Goal: Subscribe to service/newsletter

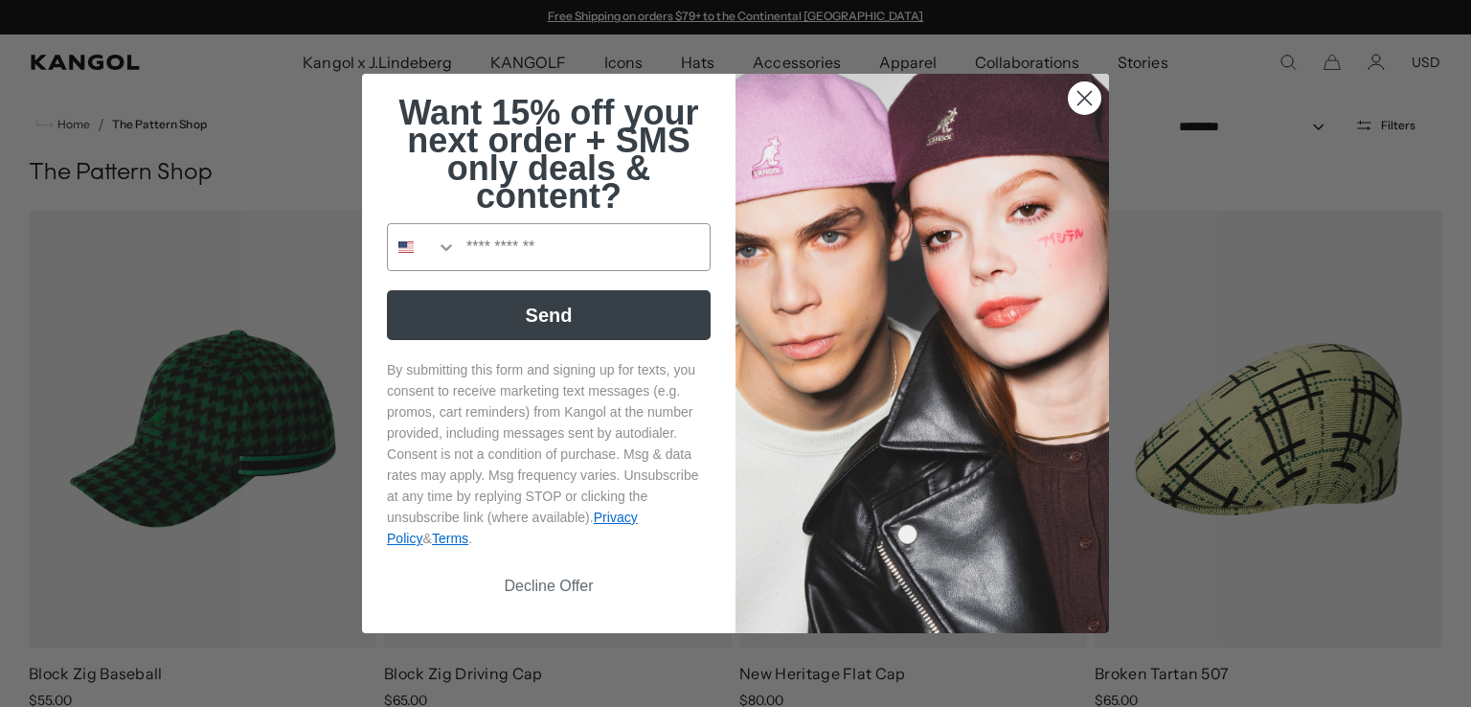
click at [1076, 87] on circle "Close dialog" at bounding box center [1085, 98] width 32 height 32
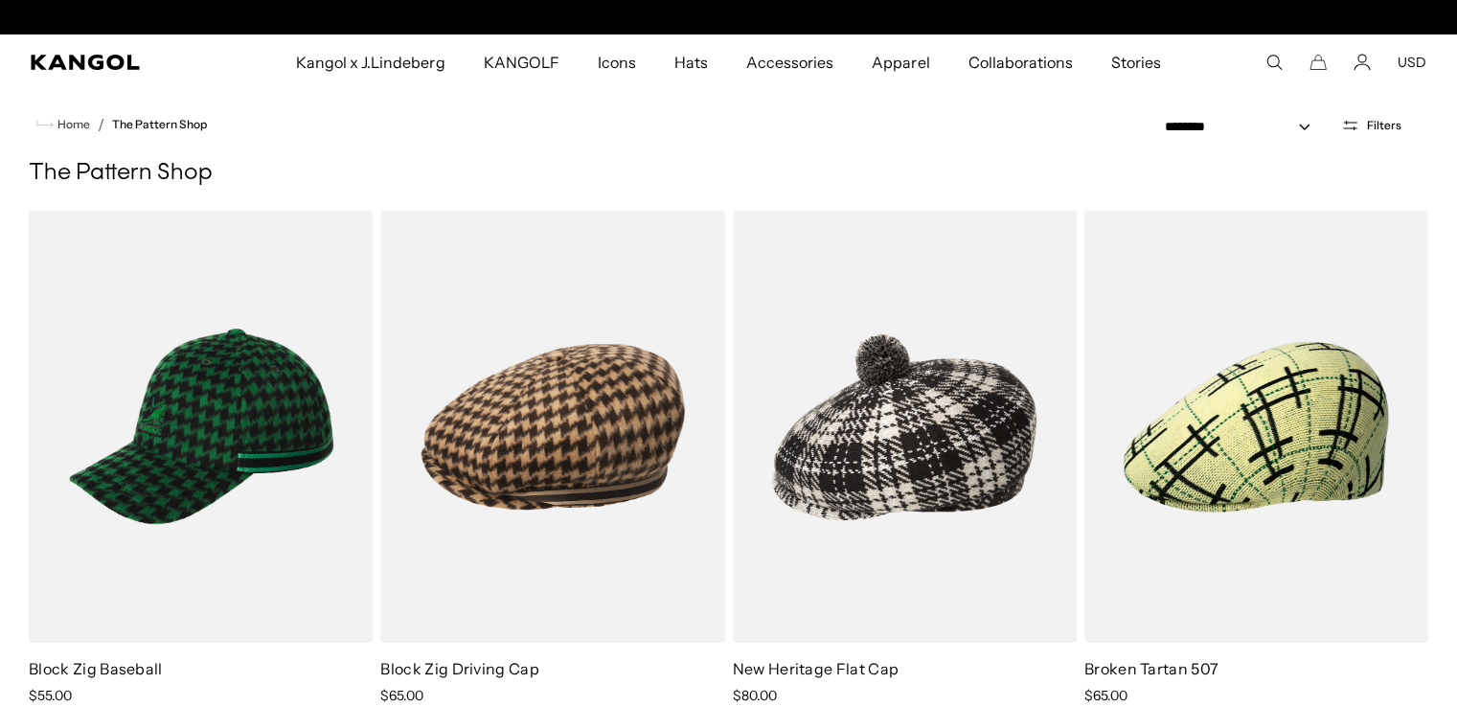
scroll to position [0, 395]
click at [1370, 70] on icon "Account" at bounding box center [1361, 67] width 15 height 6
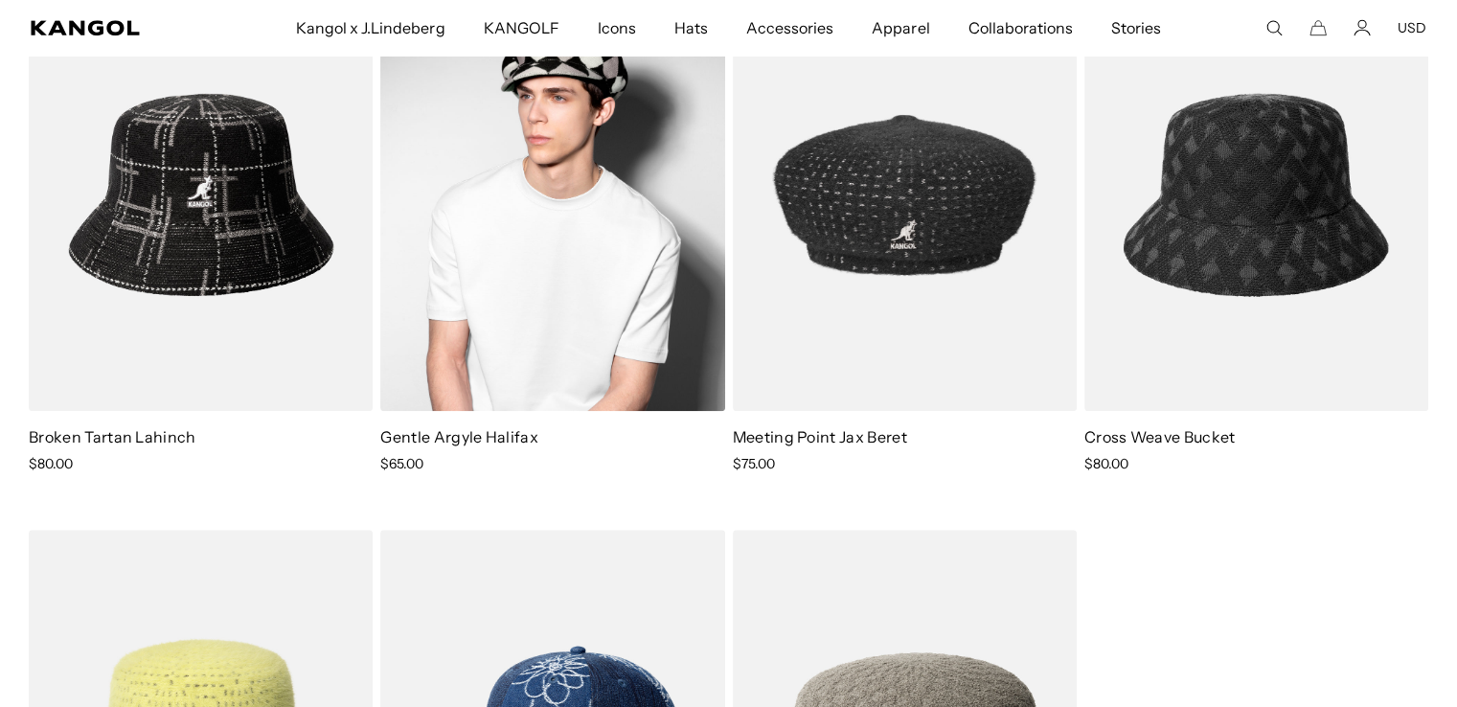
scroll to position [1399, 0]
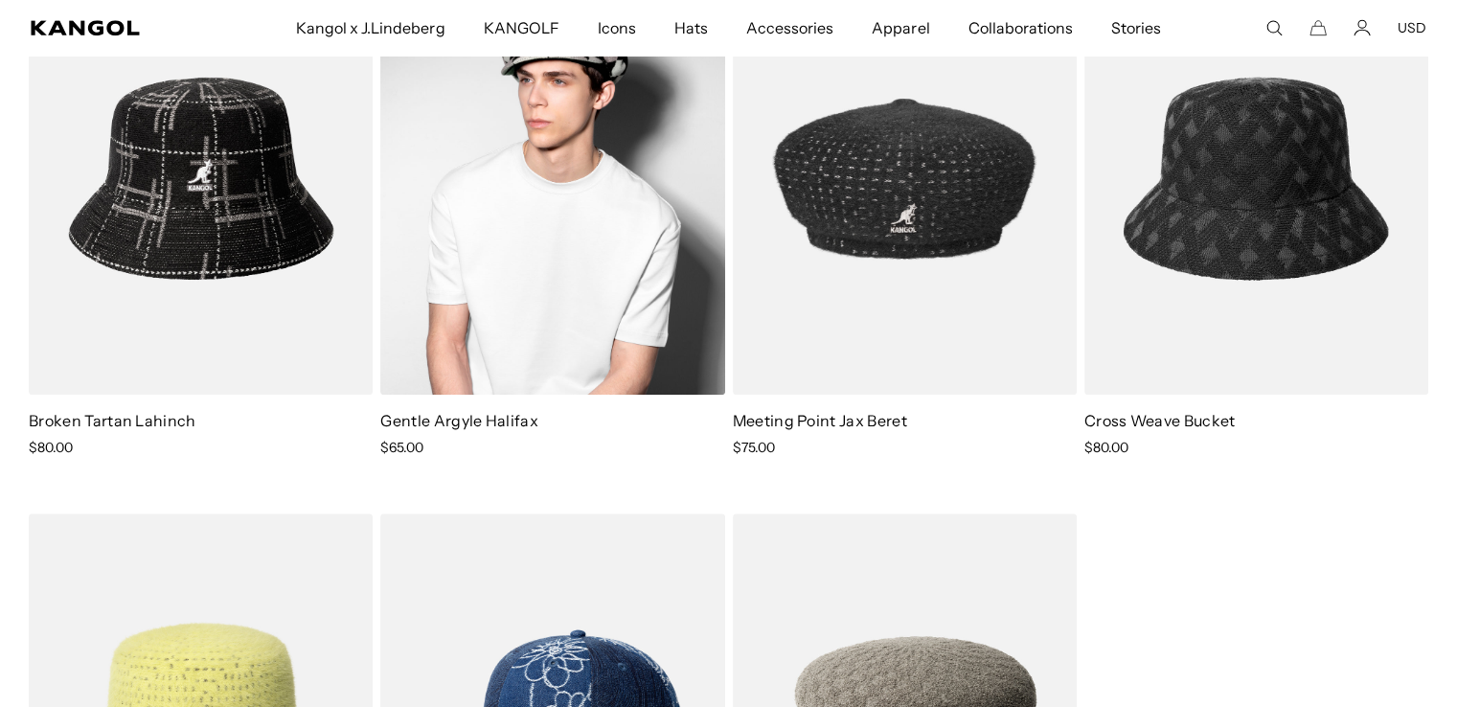
click at [536, 293] on img at bounding box center [552, 179] width 344 height 432
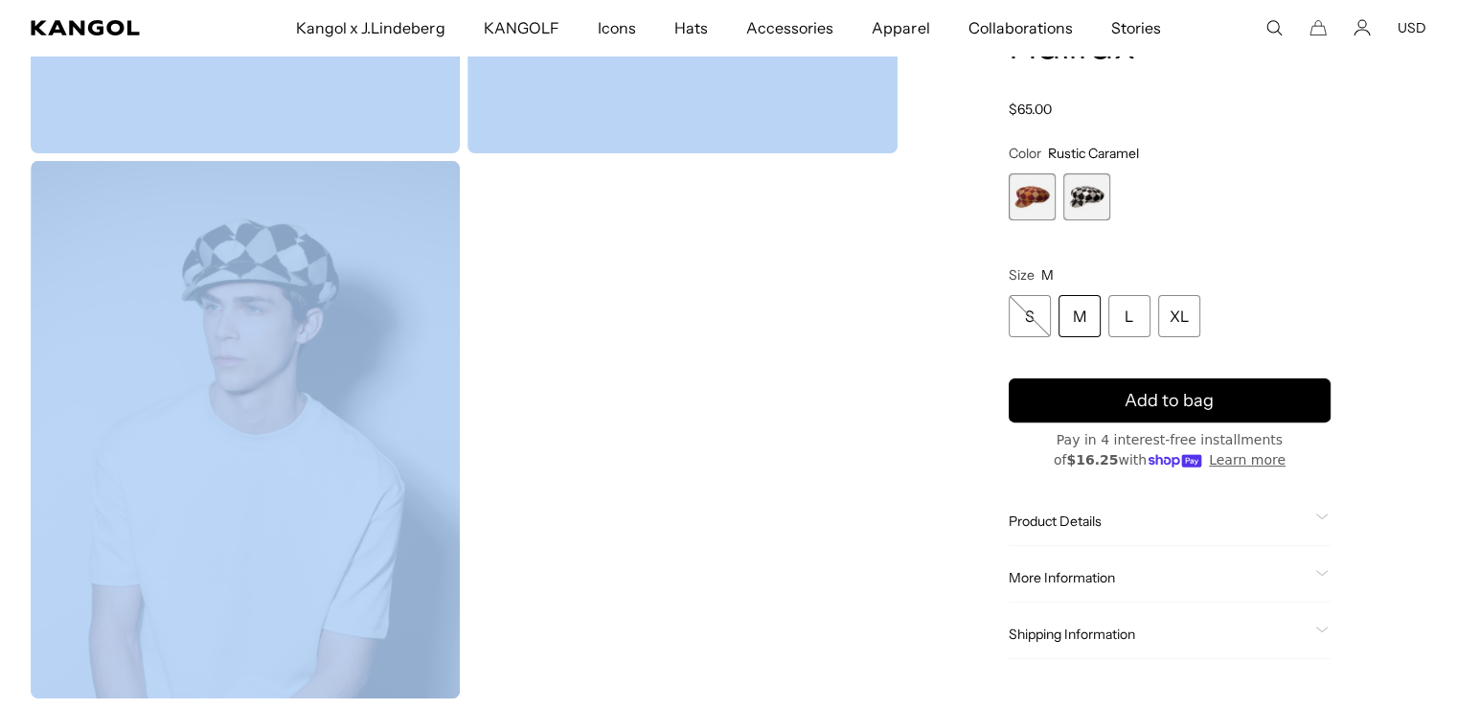
click at [1089, 201] on span "2 of 2" at bounding box center [1086, 196] width 47 height 47
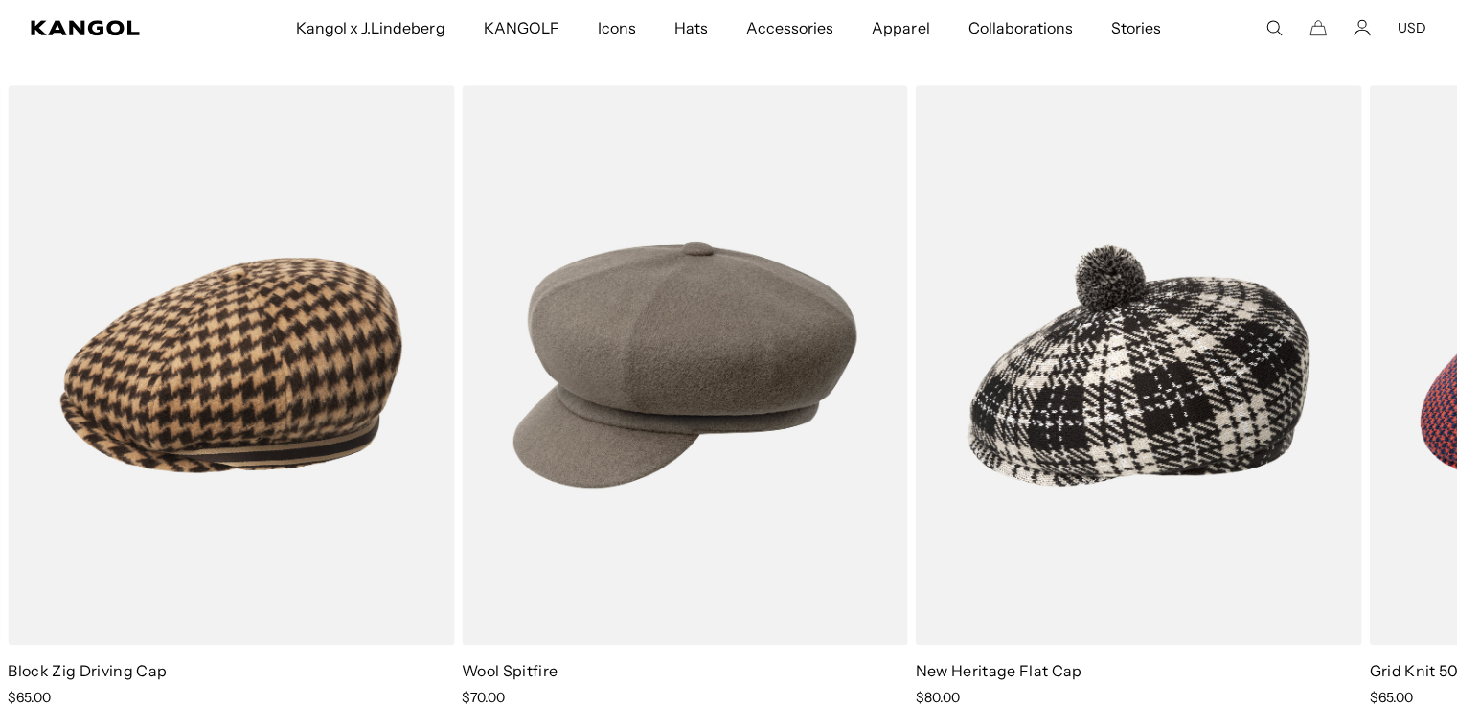
scroll to position [1446, 0]
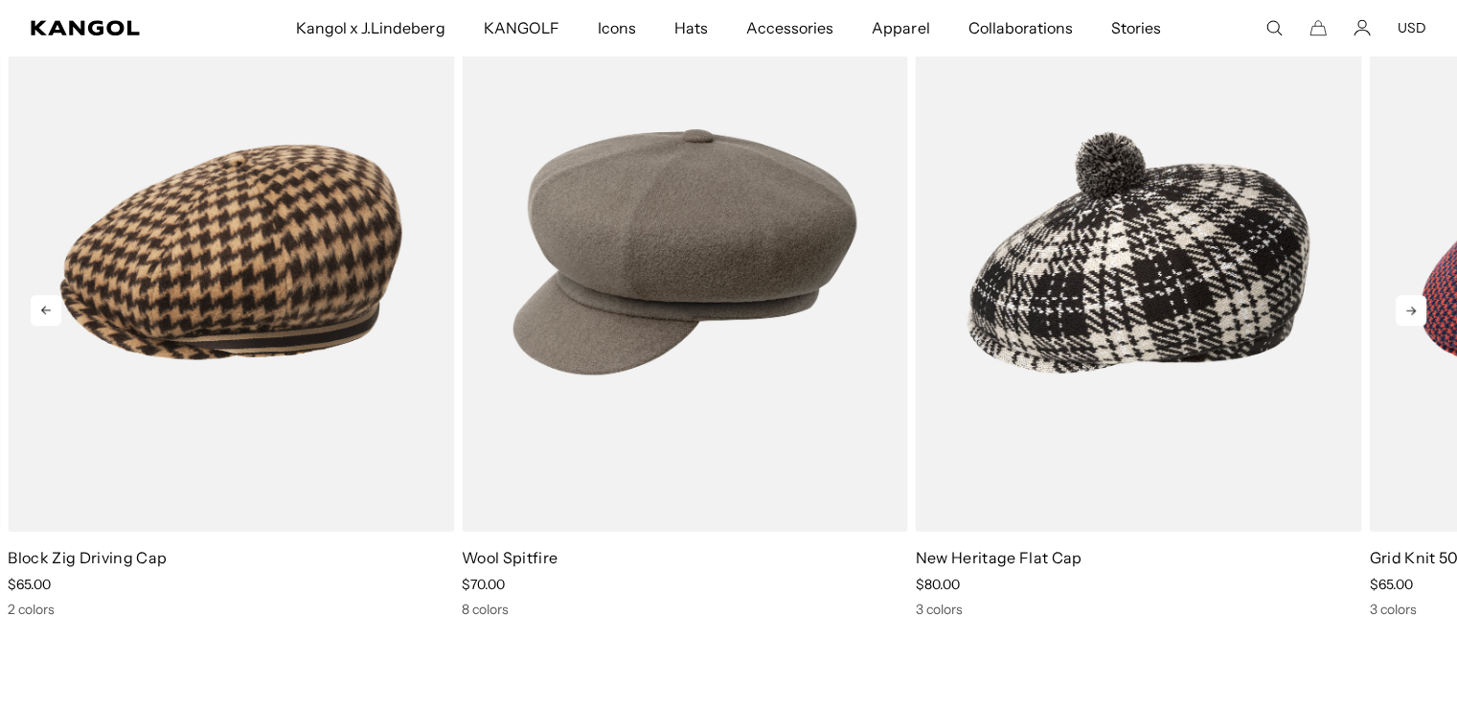
click at [1414, 306] on icon at bounding box center [1411, 310] width 31 height 31
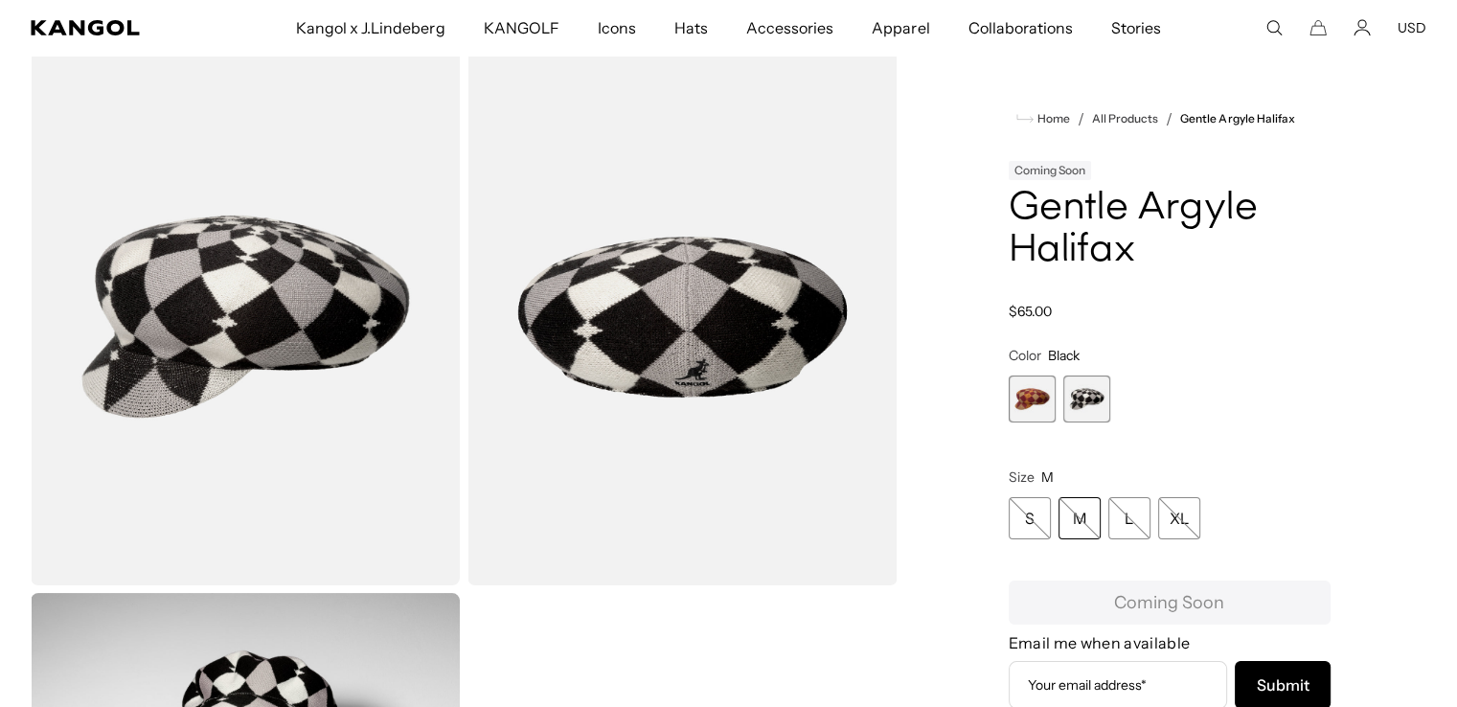
scroll to position [0, 395]
click at [1028, 393] on span "1 of 2" at bounding box center [1032, 398] width 47 height 47
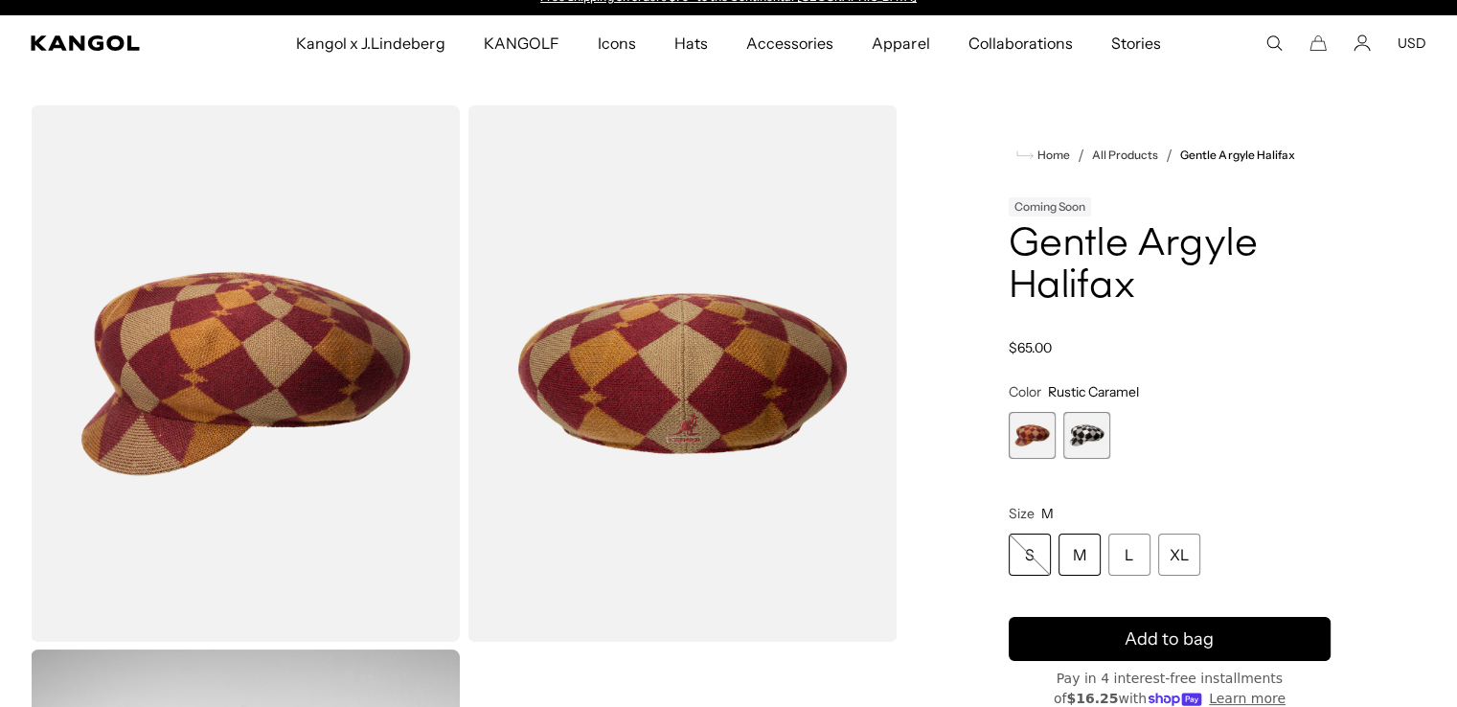
click at [1029, 560] on div "S" at bounding box center [1030, 555] width 42 height 42
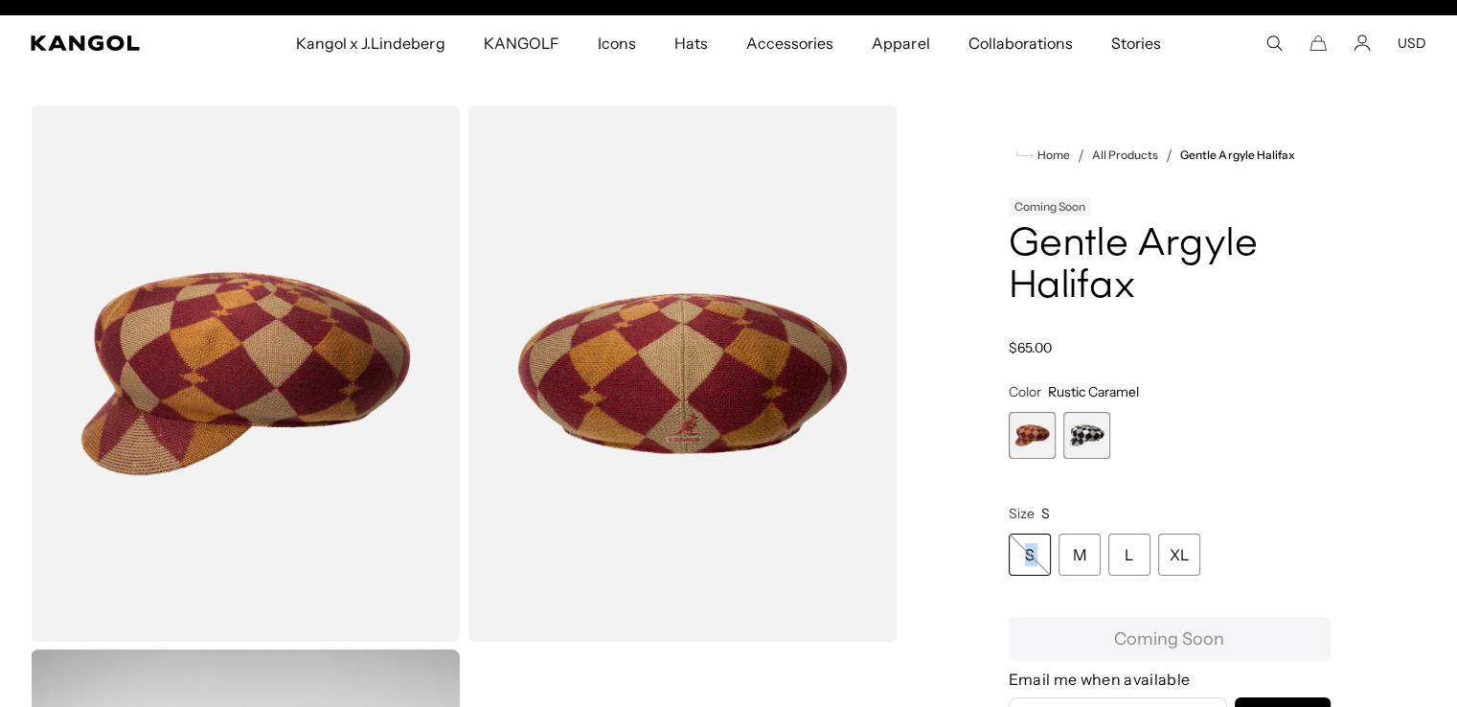
scroll to position [0, 395]
click at [1029, 560] on div "S" at bounding box center [1030, 555] width 42 height 42
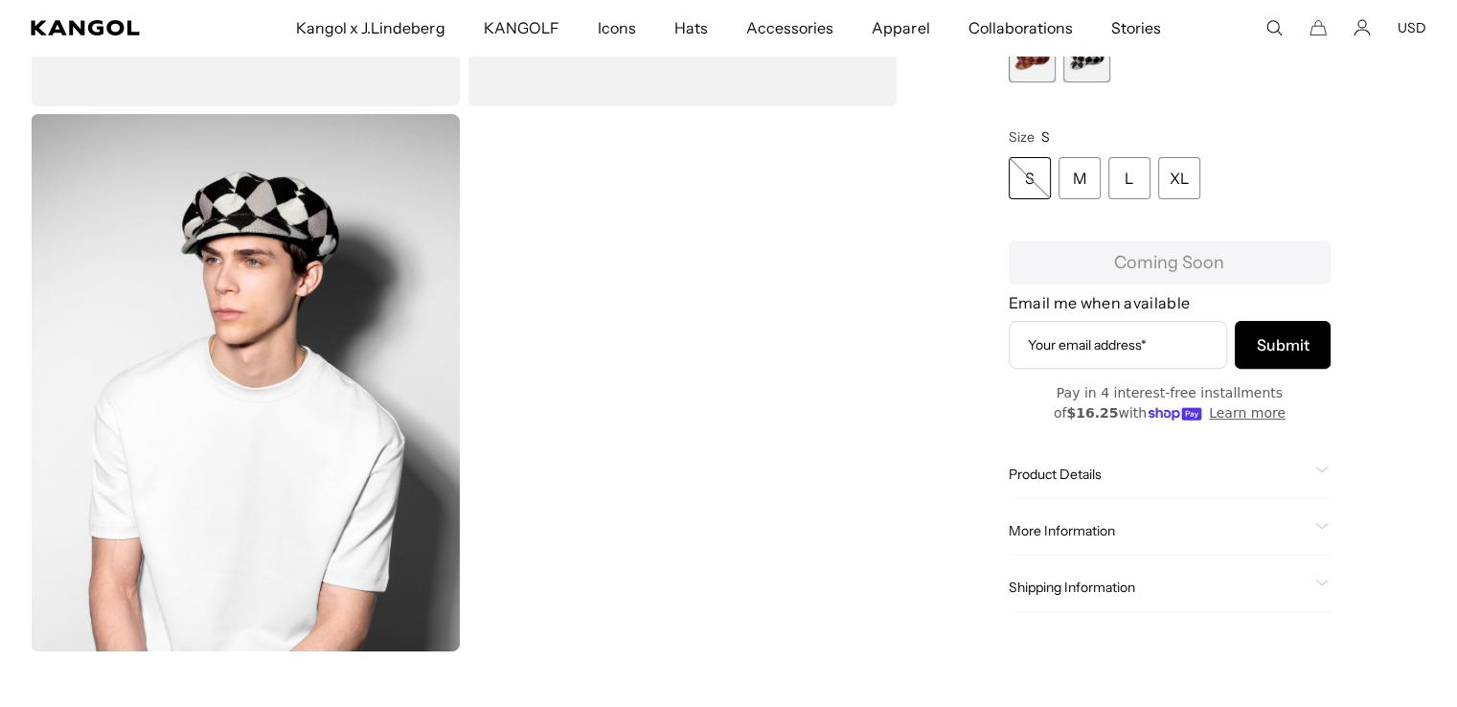
scroll to position [556, 0]
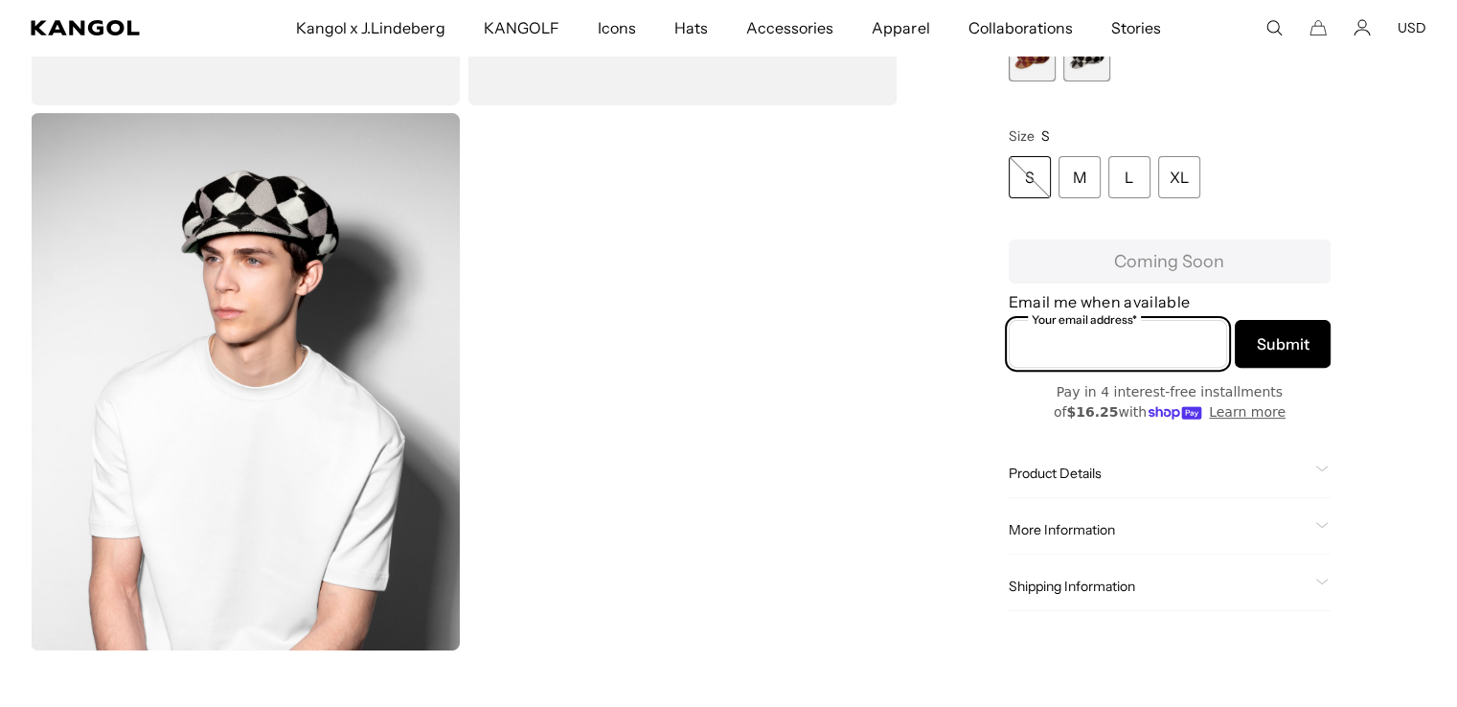
click at [1060, 338] on input "Your email address*" at bounding box center [1118, 345] width 218 height 48
type input "**********"
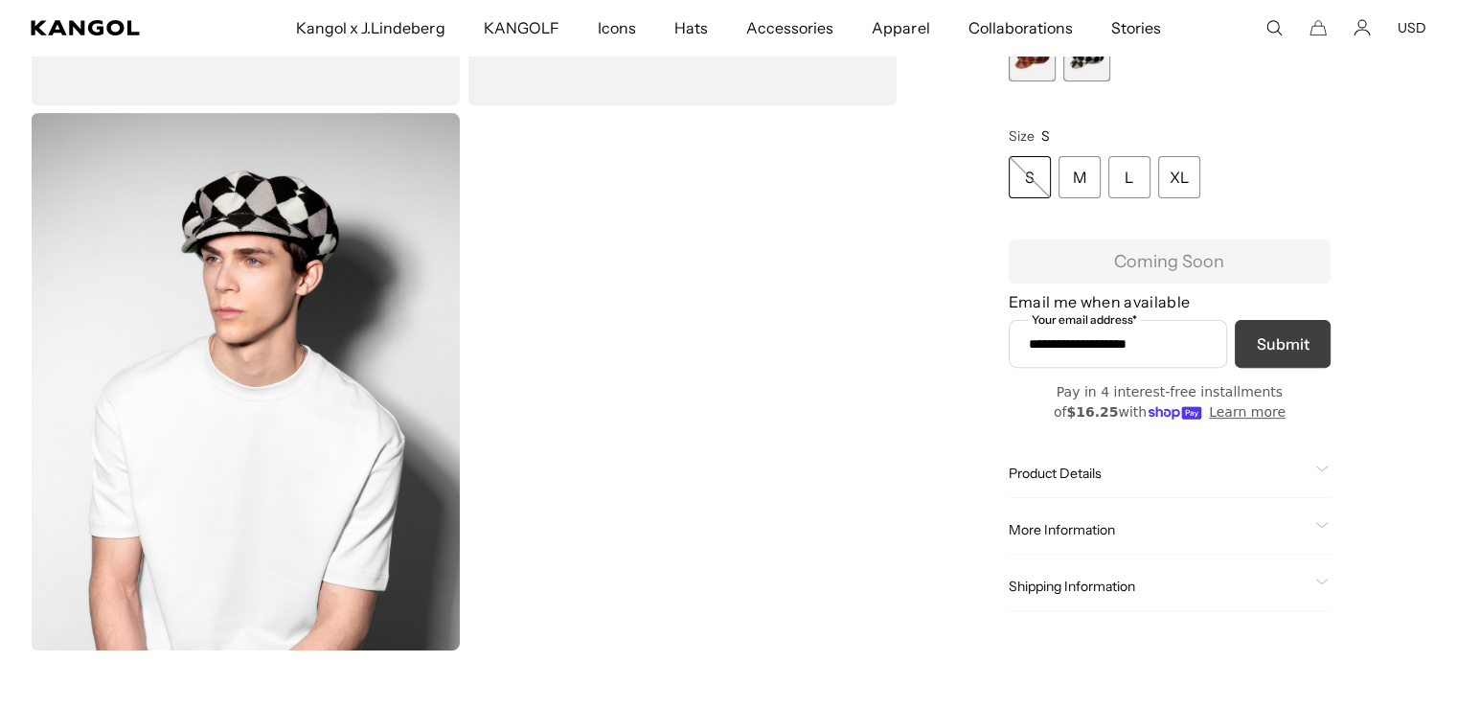
click at [1304, 346] on span "Submit" at bounding box center [1283, 344] width 53 height 23
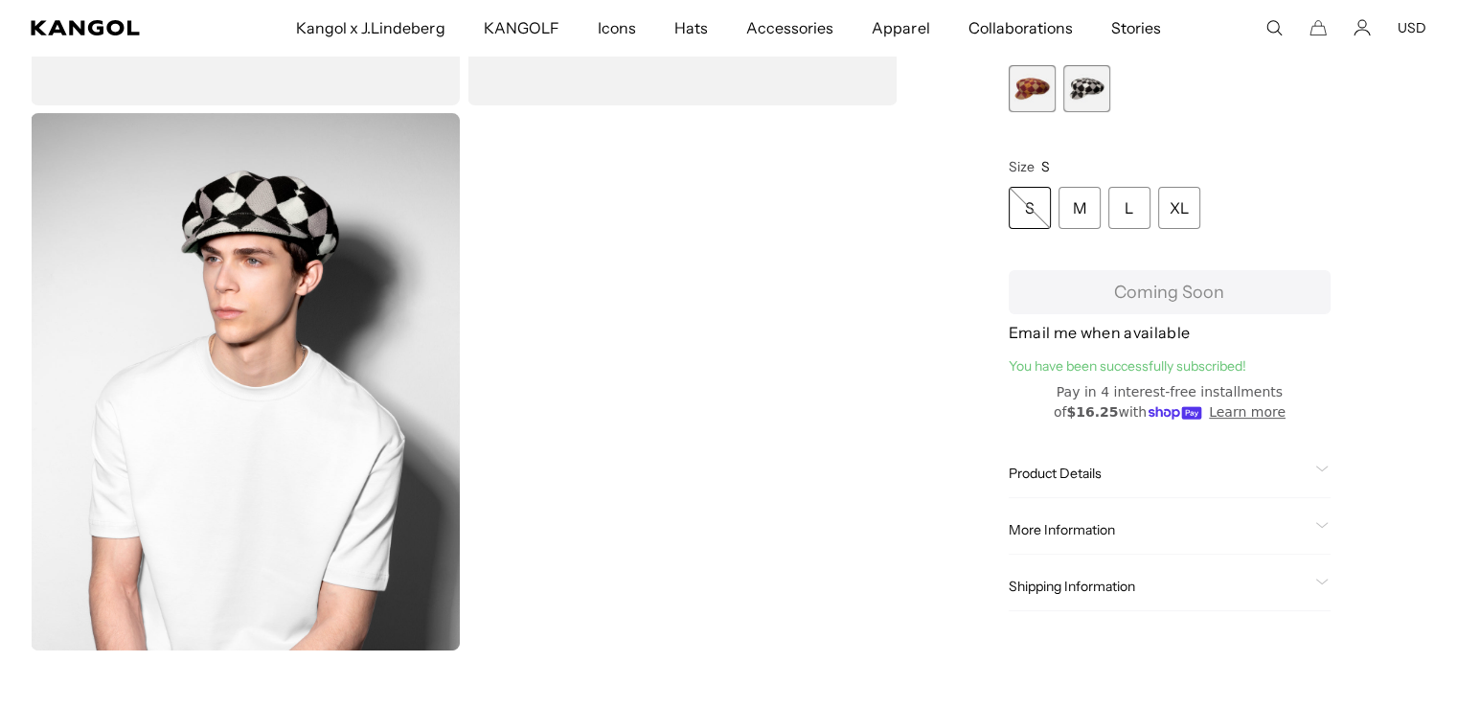
scroll to position [0, 395]
